Goal: Find specific page/section: Find specific page/section

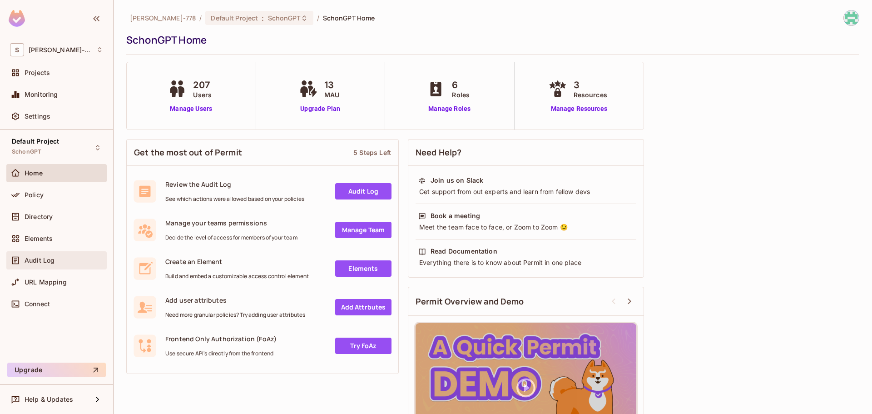
click at [40, 261] on span "Audit Log" at bounding box center [40, 260] width 30 height 7
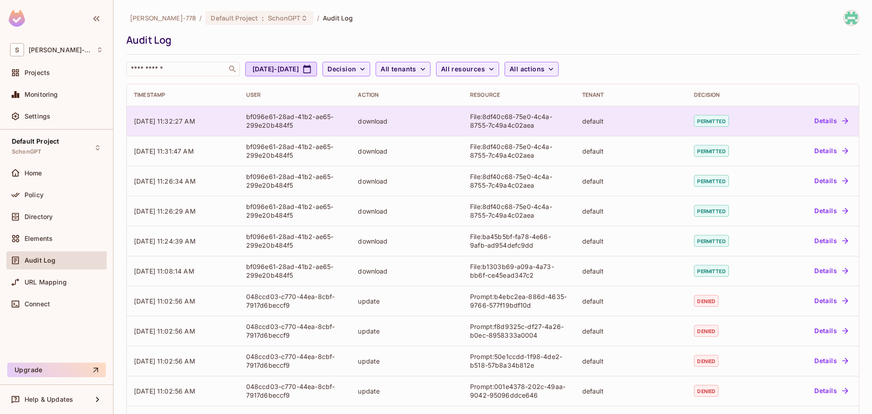
click at [423, 117] on div "download" at bounding box center [407, 121] width 98 height 9
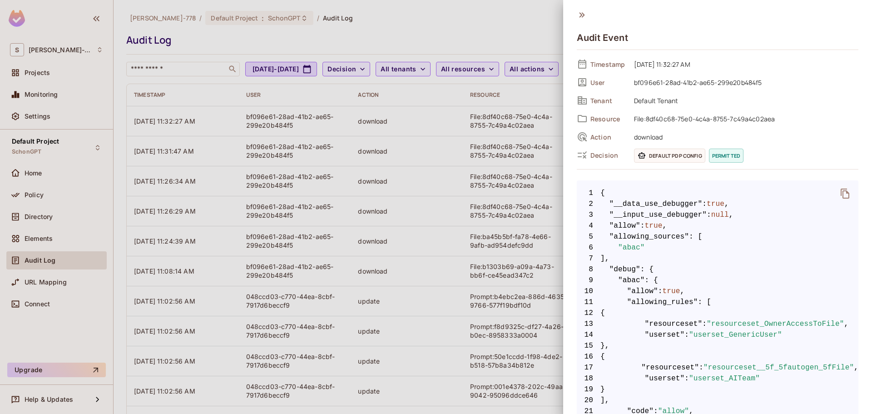
scroll to position [131, 0]
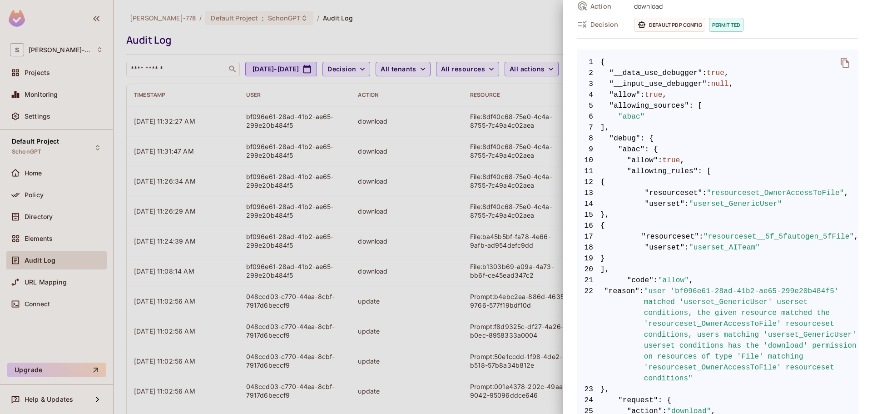
click at [718, 247] on span ""userset_AITeam"" at bounding box center [724, 247] width 71 height 11
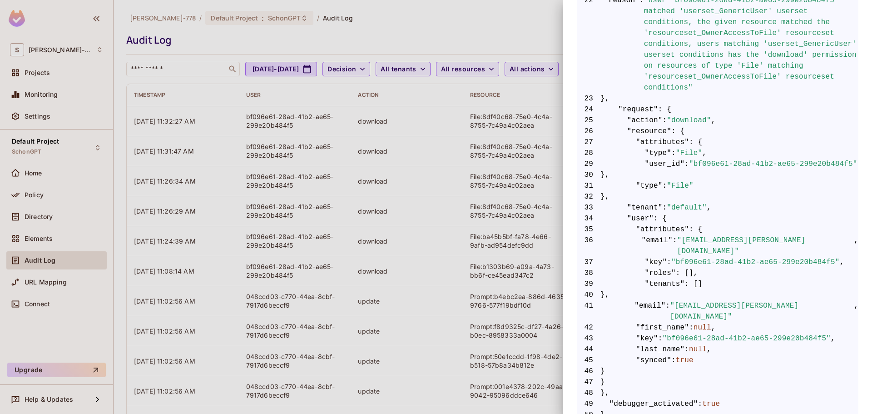
scroll to position [372, 0]
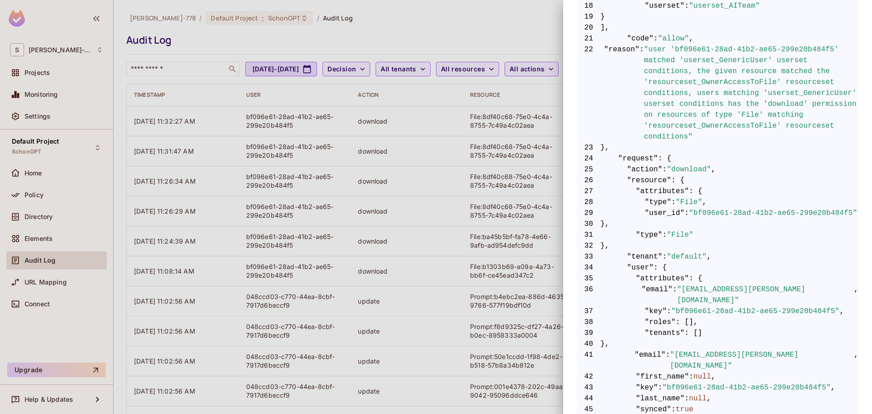
click at [405, 143] on div at bounding box center [436, 207] width 872 height 414
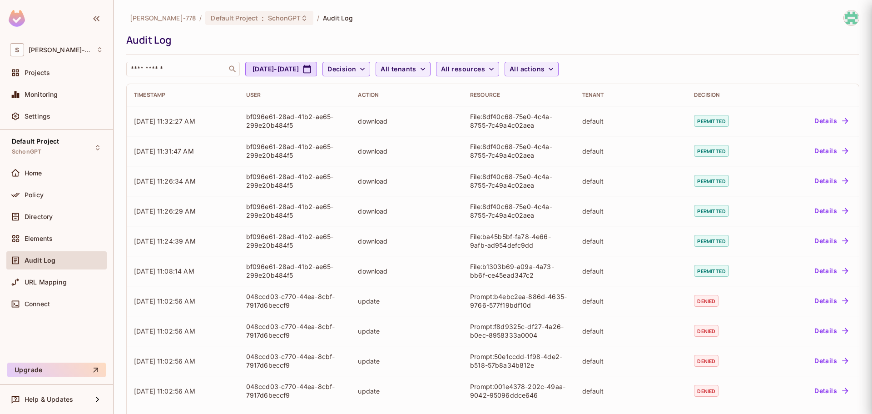
scroll to position [0, 0]
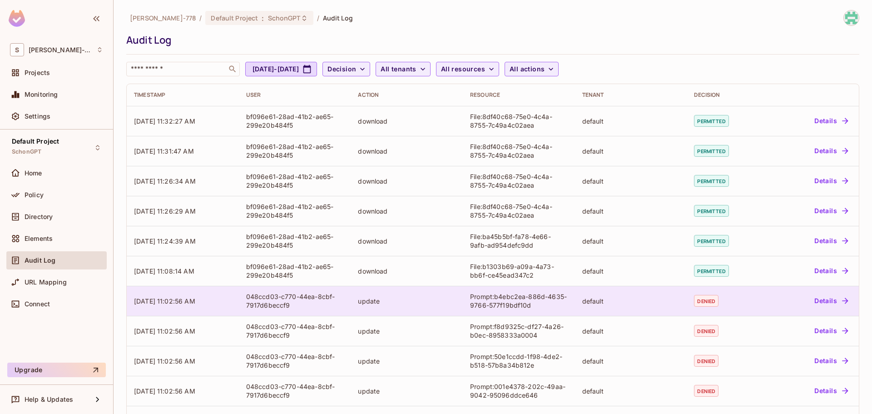
click at [351, 294] on td "update" at bounding box center [407, 301] width 112 height 30
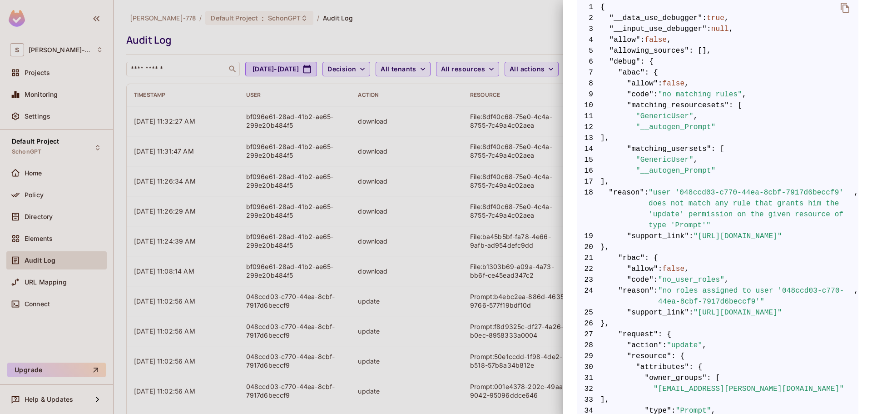
scroll to position [141, 0]
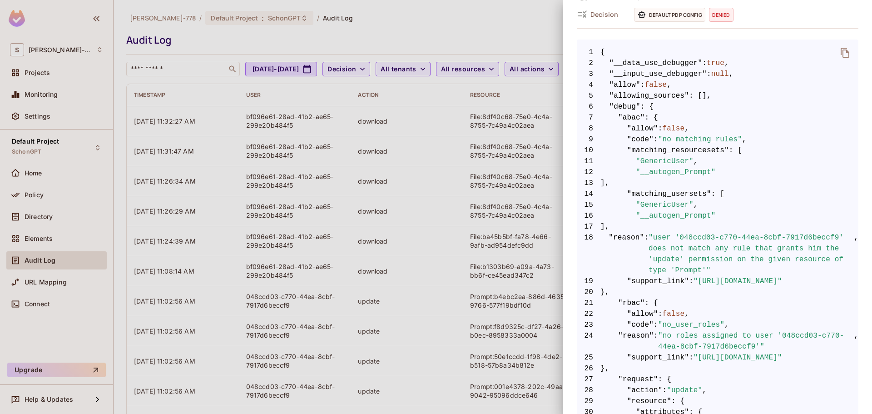
click at [433, 46] on div at bounding box center [436, 207] width 872 height 414
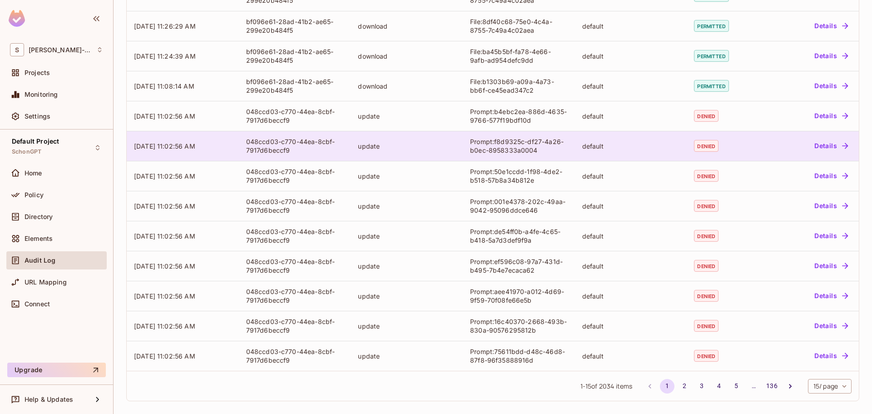
scroll to position [0, 0]
